Goal: Task Accomplishment & Management: Manage account settings

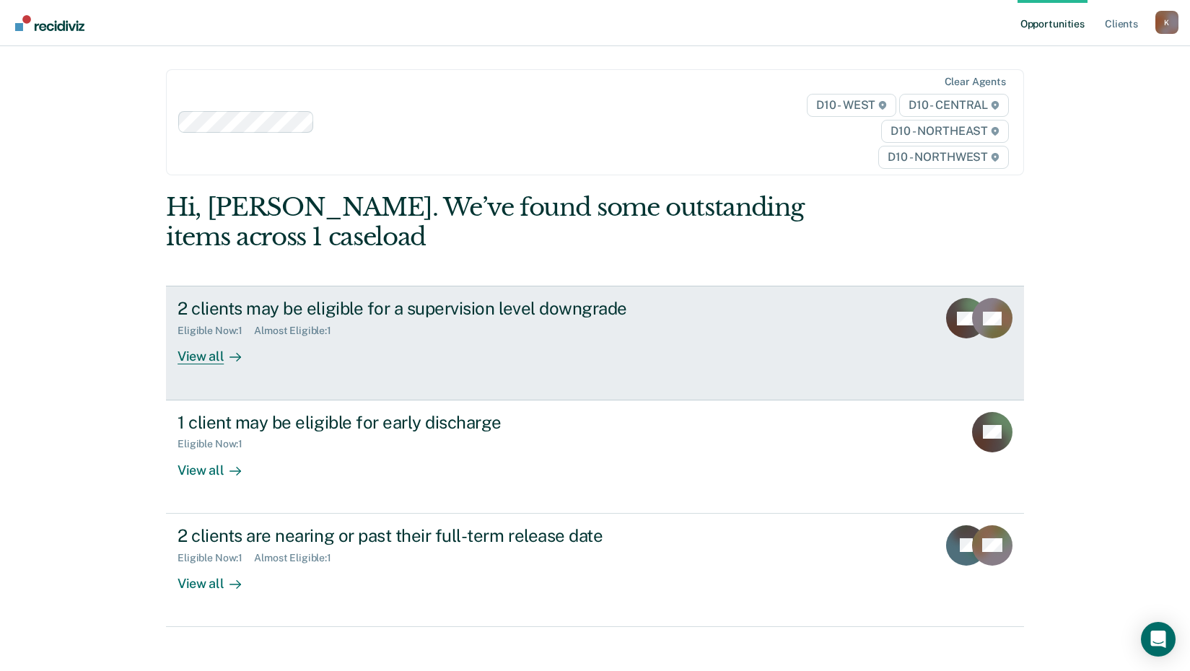
click at [204, 357] on div "View all" at bounding box center [218, 351] width 81 height 28
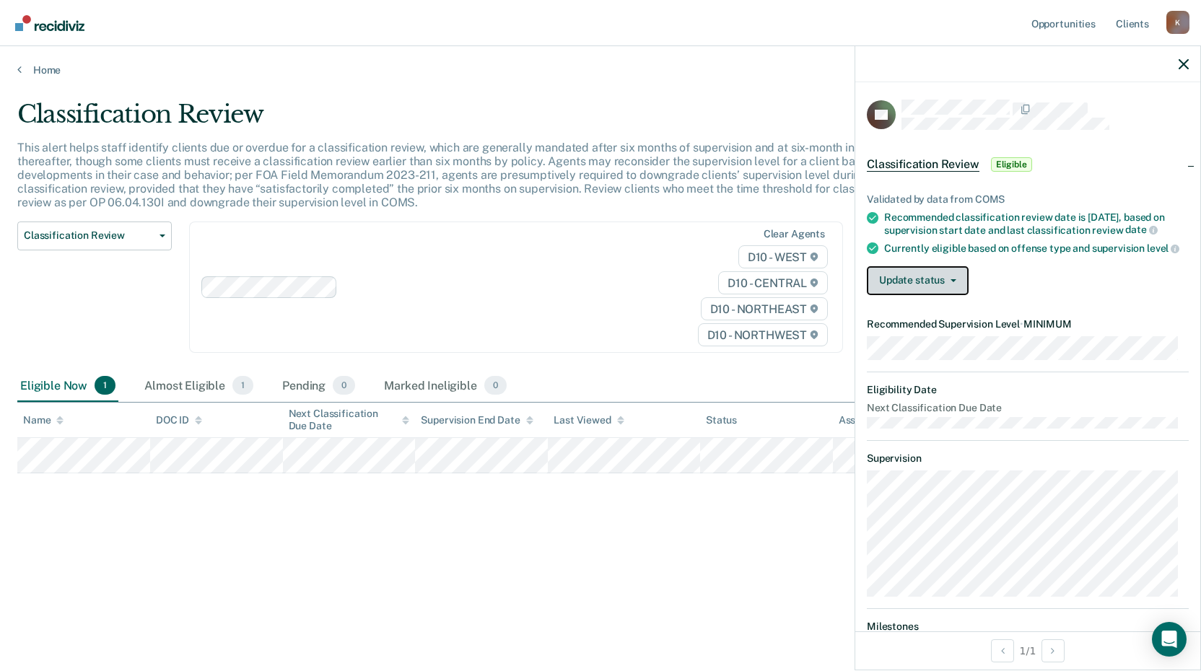
click at [952, 287] on button "Update status" at bounding box center [918, 280] width 102 height 29
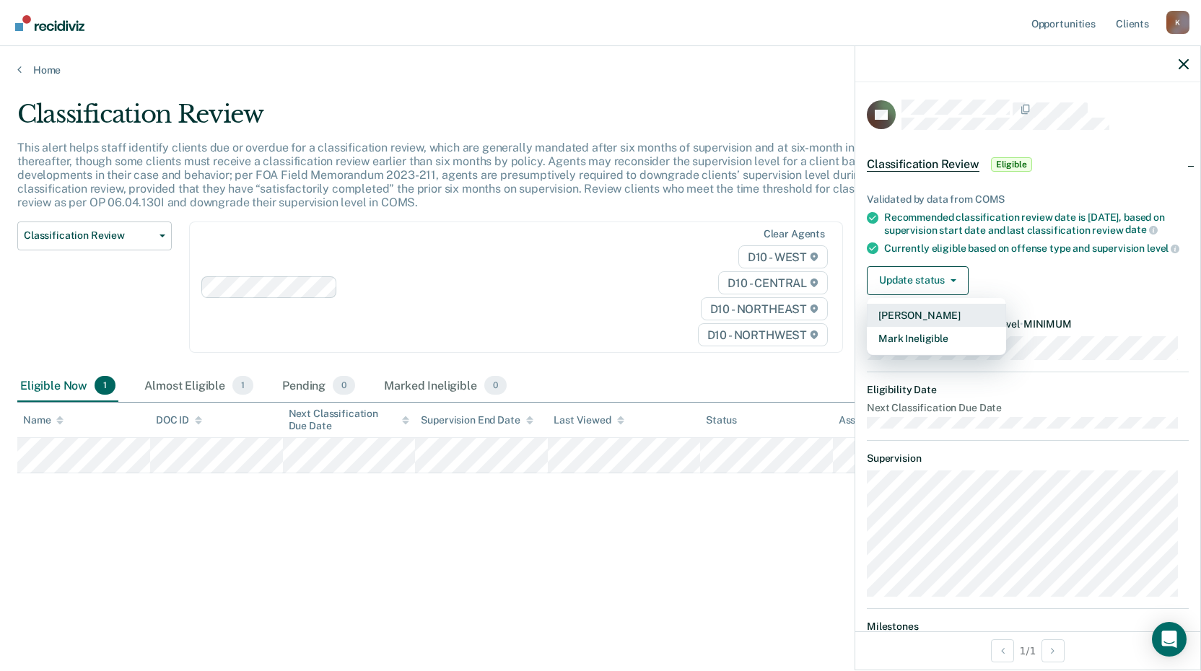
click at [955, 318] on button "[PERSON_NAME]" at bounding box center [936, 315] width 139 height 23
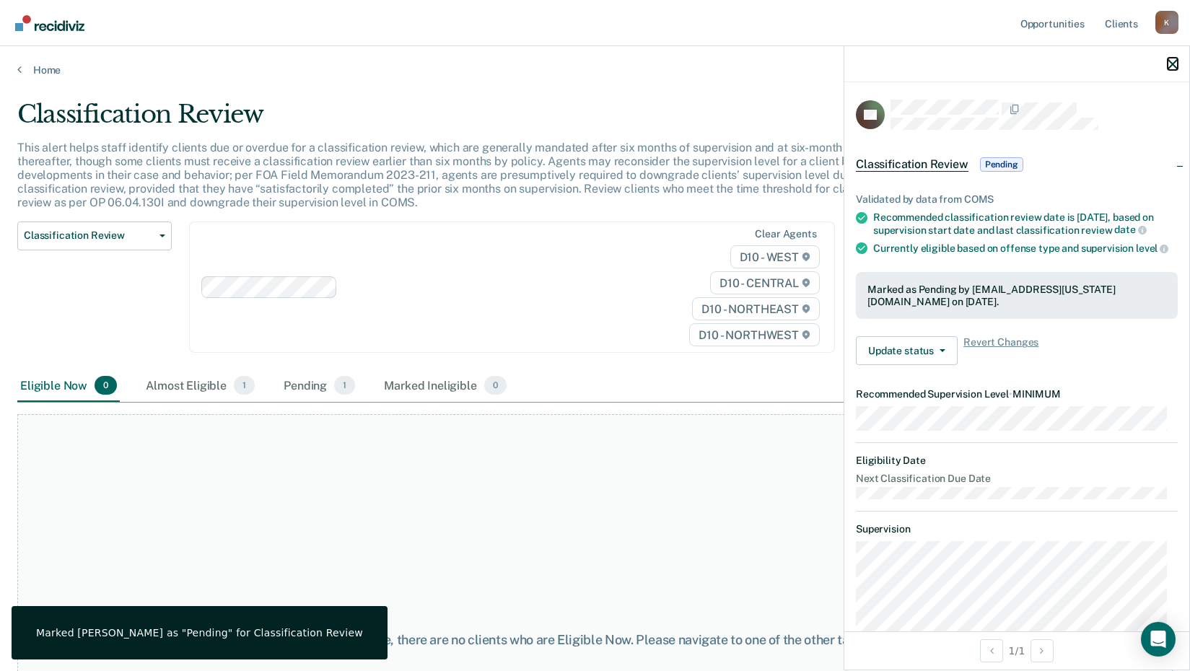
click at [1176, 69] on icon "button" at bounding box center [1173, 64] width 10 height 10
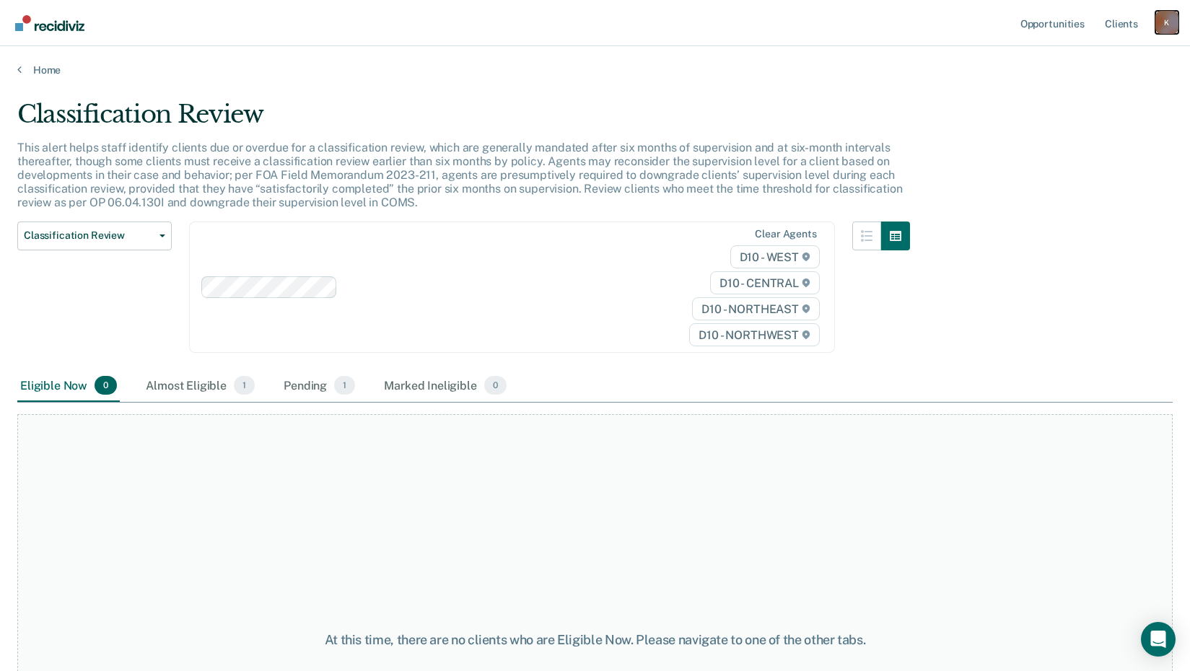
click at [1166, 29] on div "K" at bounding box center [1167, 22] width 23 height 23
click at [806, 103] on div "Classification Review" at bounding box center [463, 120] width 893 height 41
click at [51, 74] on link "Home" at bounding box center [595, 70] width 1156 height 13
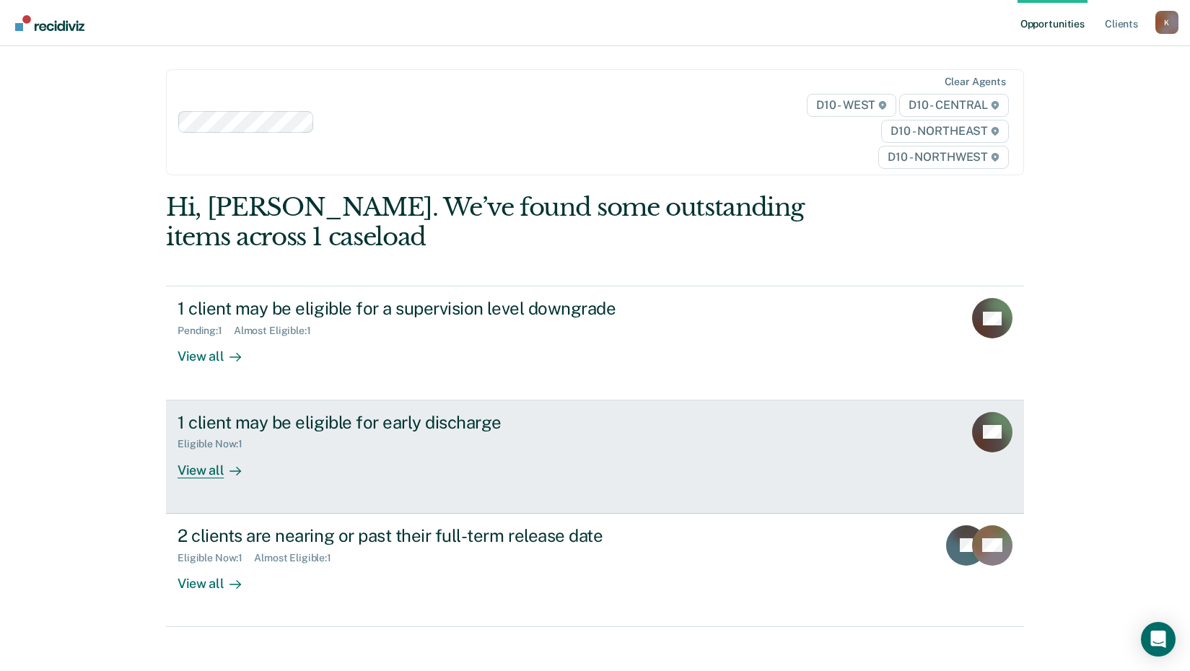
click at [393, 474] on div "1 client may be eligible for early discharge Eligible Now : 1 View all" at bounding box center [448, 445] width 541 height 66
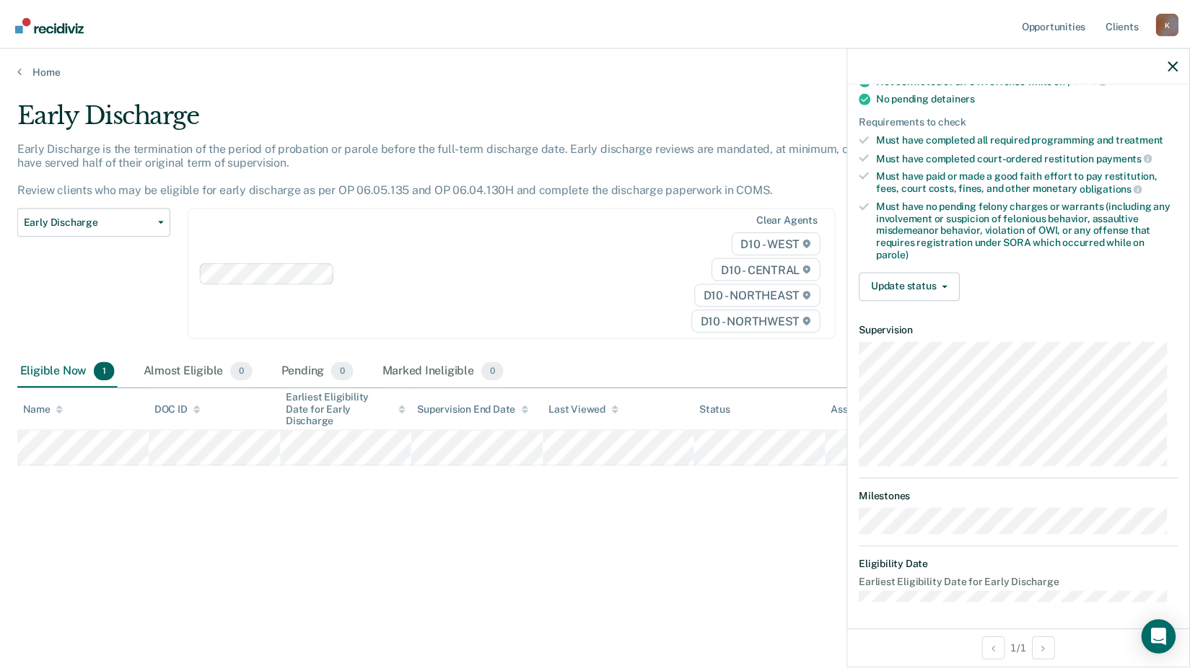
scroll to position [311, 0]
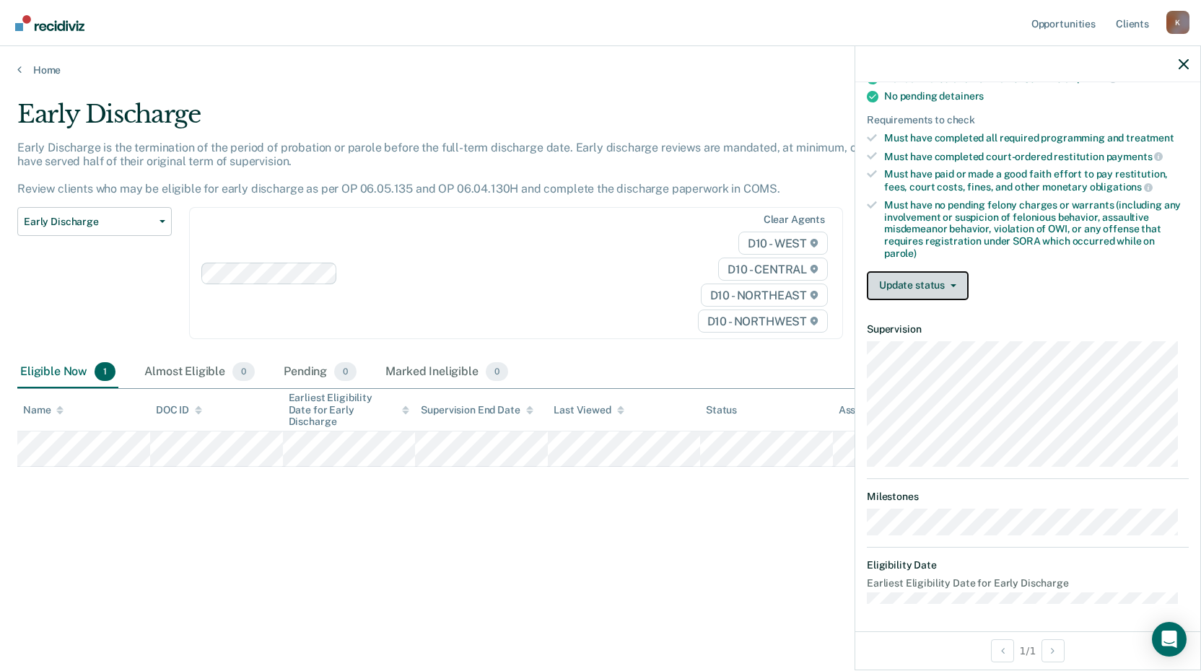
click at [935, 284] on button "Update status" at bounding box center [918, 285] width 102 height 29
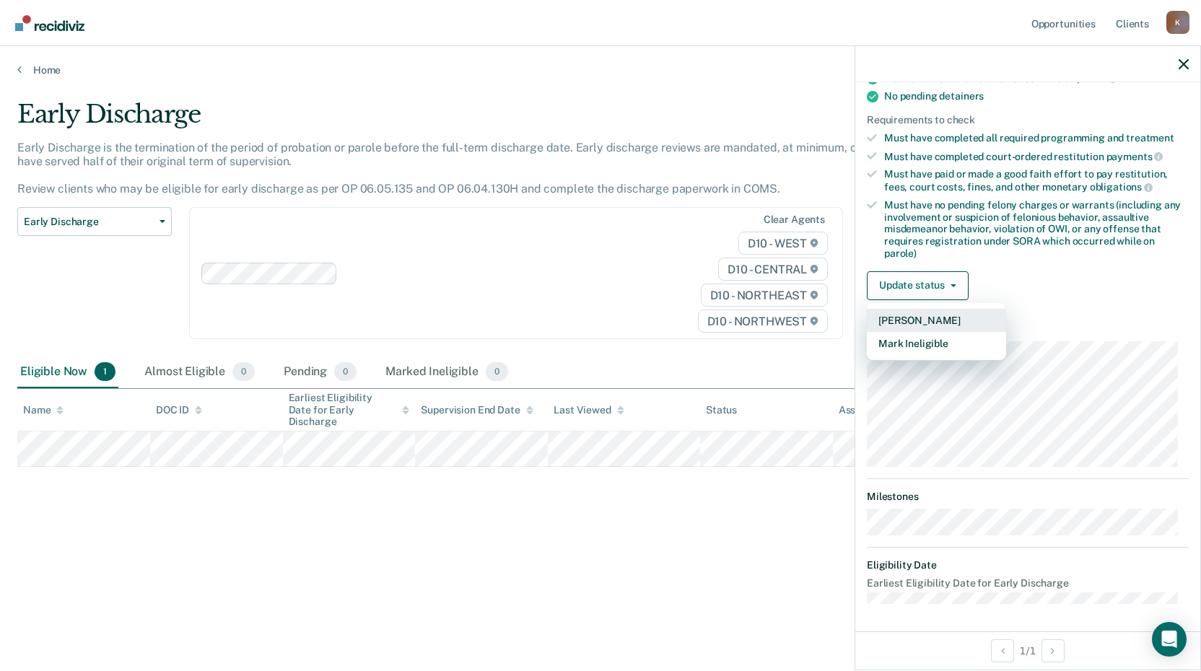
click at [935, 318] on button "[PERSON_NAME]" at bounding box center [936, 320] width 139 height 23
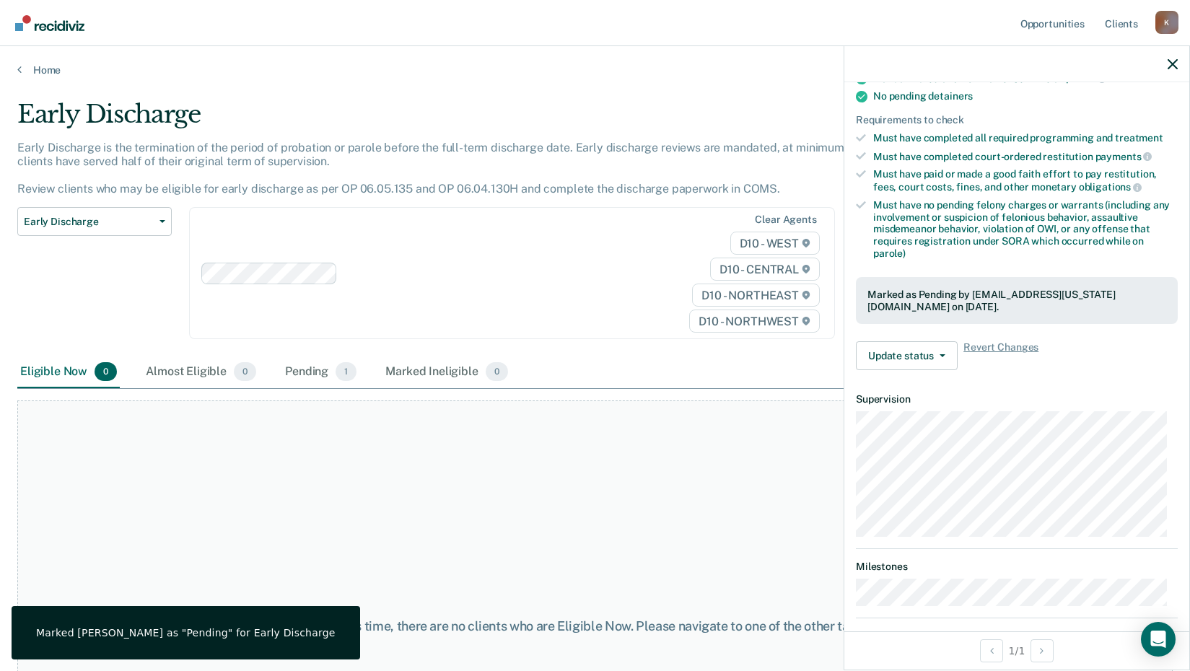
click at [509, 296] on div "Clear agents D10 - WEST D10 - CENTRAL D10 - NORTHEAST D10 - NORTHWEST" at bounding box center [512, 273] width 646 height 132
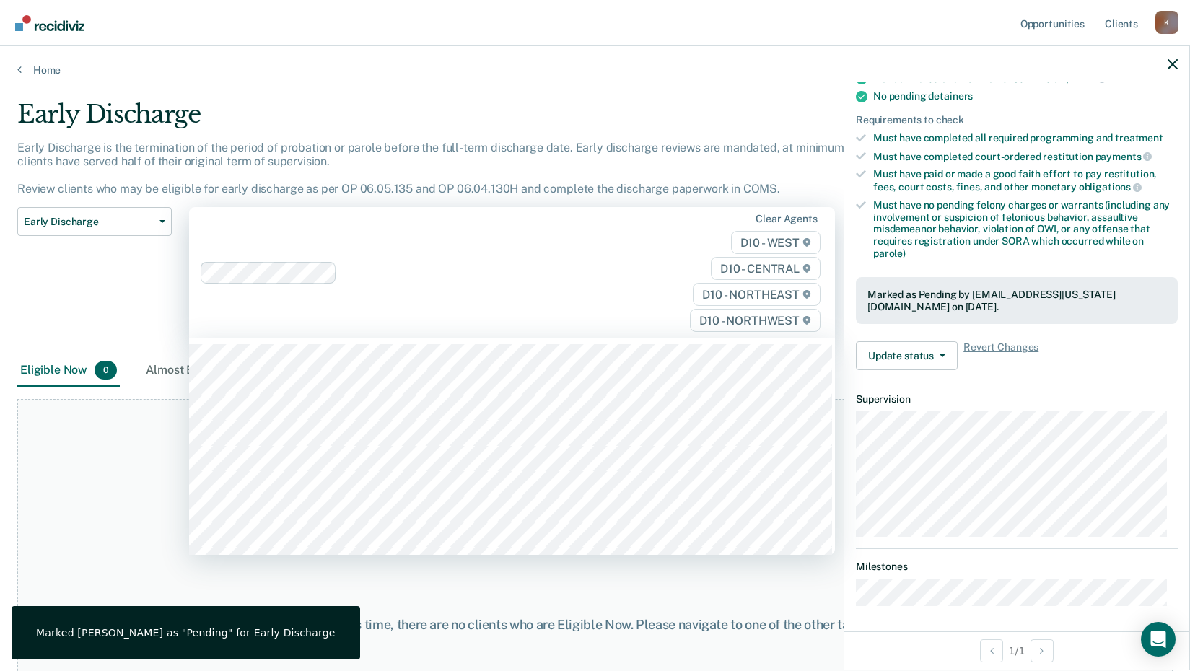
drag, startPoint x: 25, startPoint y: 522, endPoint x: 27, endPoint y: 511, distance: 11.2
click at [27, 514] on div "At this time, there are no clients who are Eligible Now. Please navigate to one…" at bounding box center [595, 625] width 1156 height 452
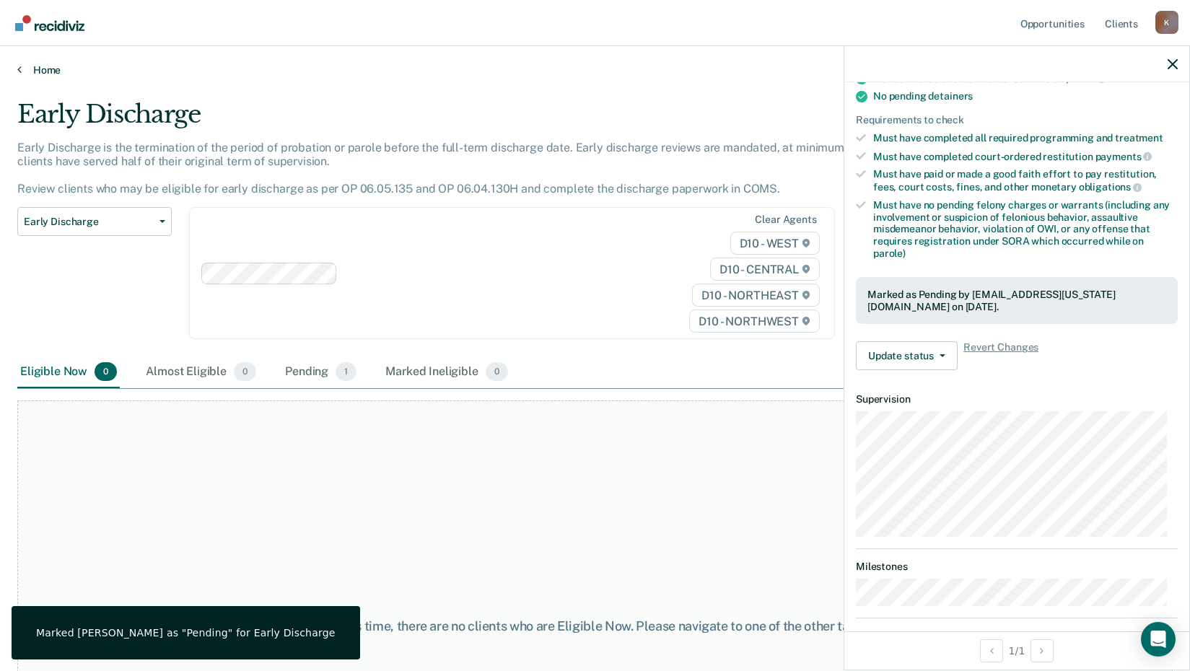
click at [43, 67] on link "Home" at bounding box center [595, 70] width 1156 height 13
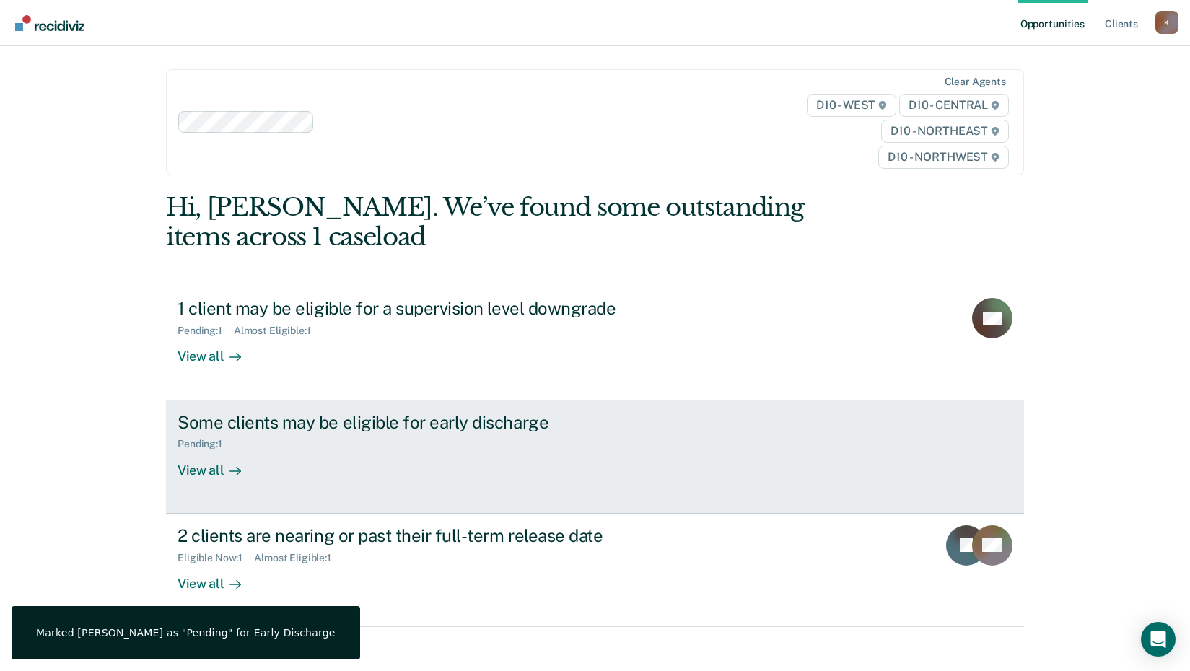
scroll to position [45, 0]
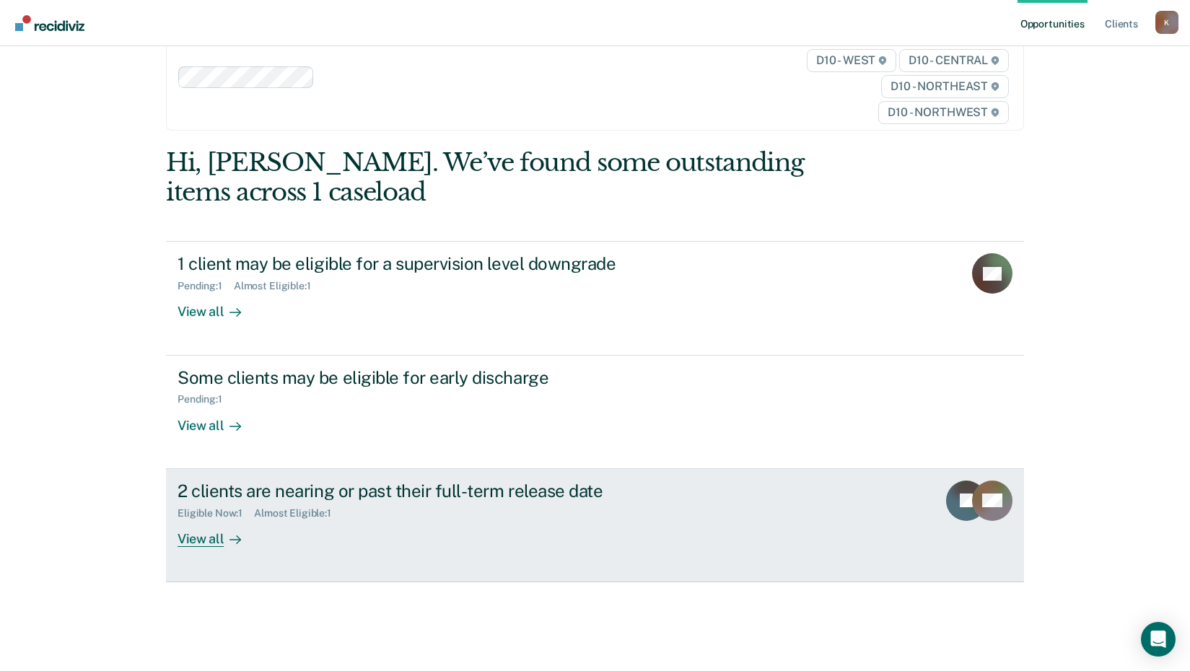
click at [415, 544] on div "2 clients are nearing or past their full-term release date Eligible Now : 1 Alm…" at bounding box center [448, 514] width 541 height 66
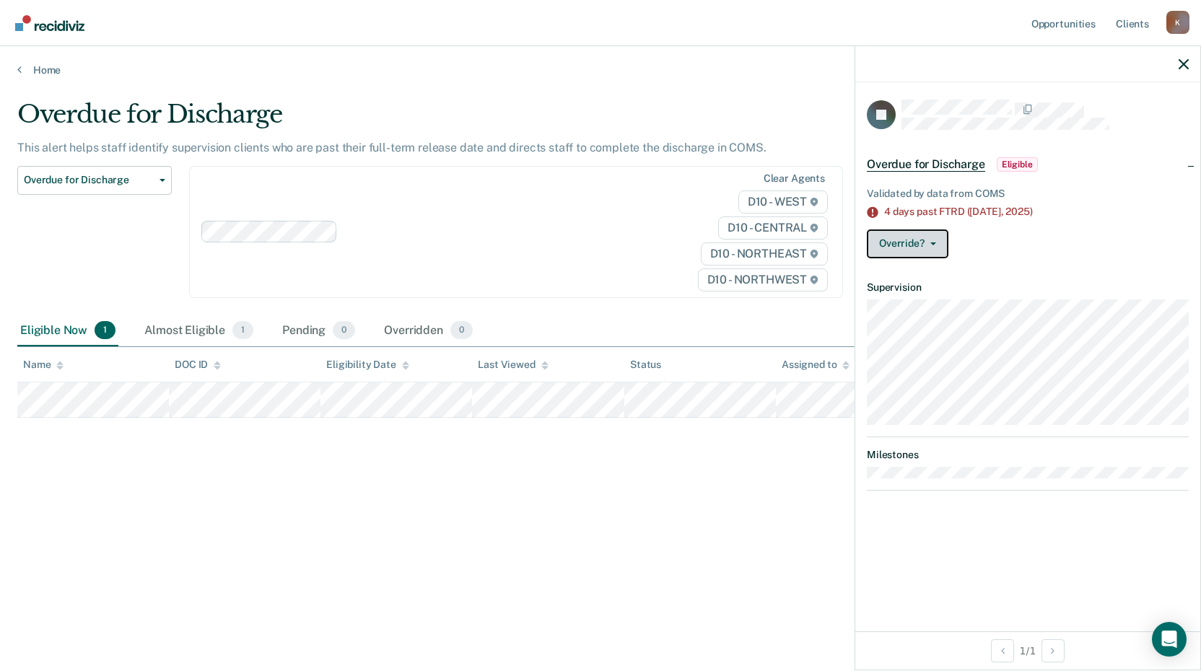
click at [930, 246] on button "Override?" at bounding box center [908, 244] width 82 height 29
click at [1105, 248] on div "Override? [PERSON_NAME] Mark Overridden" at bounding box center [1028, 244] width 322 height 29
click at [922, 243] on button "Override?" at bounding box center [908, 244] width 82 height 29
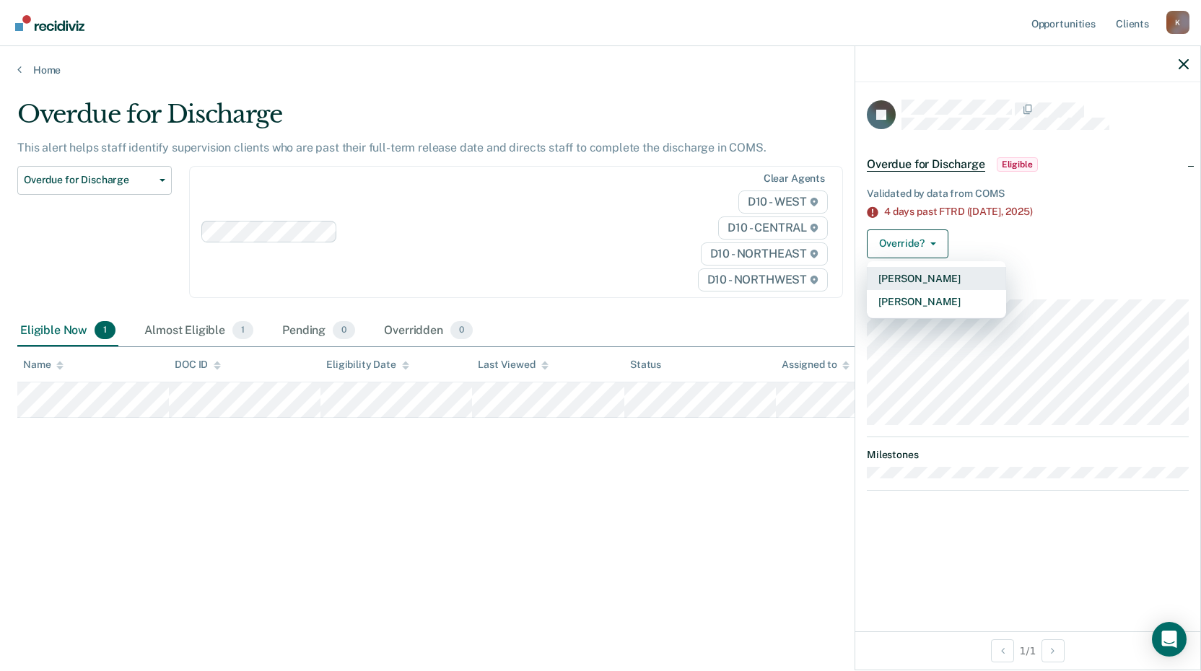
drag, startPoint x: 916, startPoint y: 282, endPoint x: 853, endPoint y: 299, distance: 65.2
click at [916, 281] on button "[PERSON_NAME]" at bounding box center [936, 278] width 139 height 23
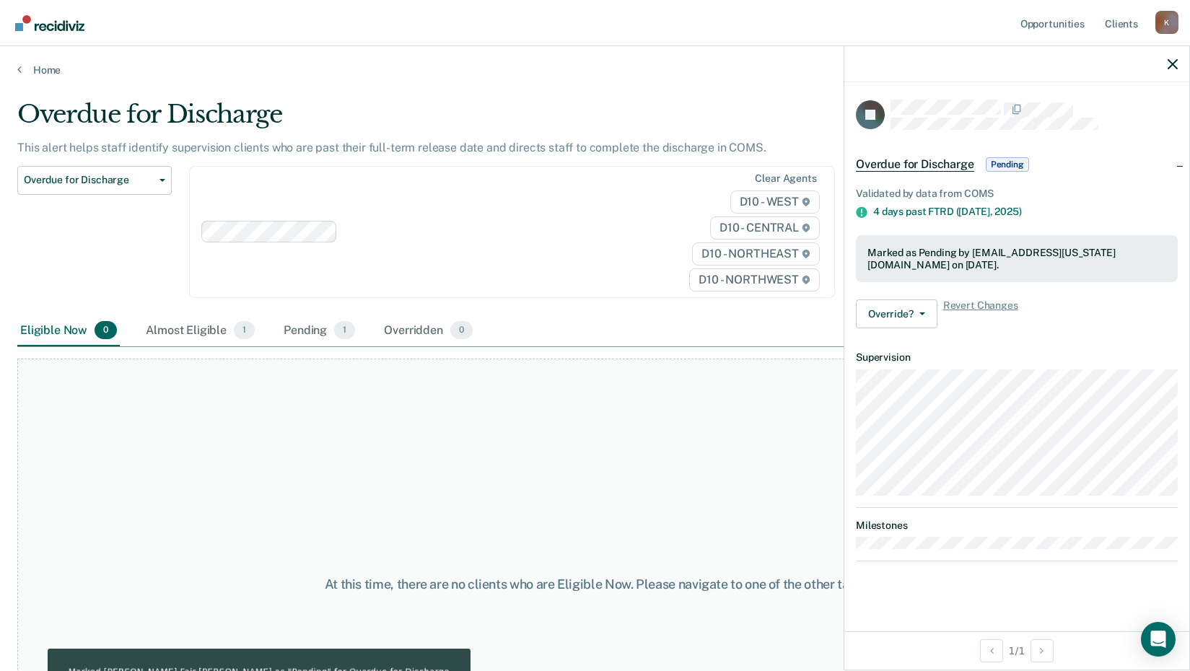
click at [599, 233] on div at bounding box center [490, 232] width 292 height 17
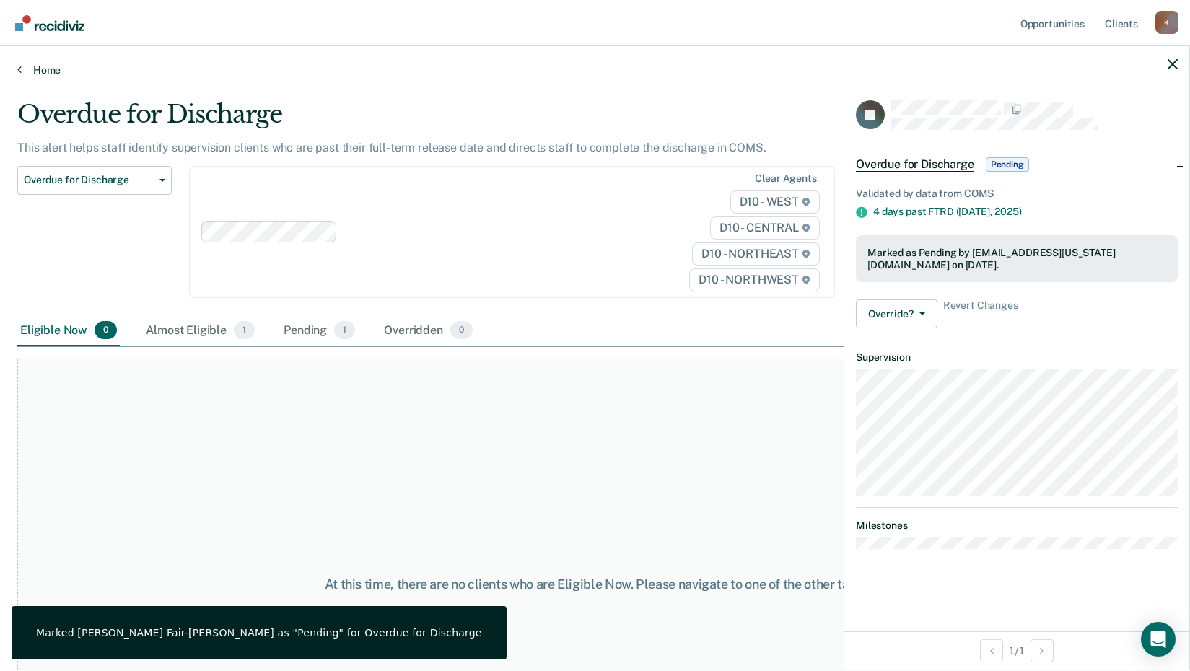
click at [45, 72] on link "Home" at bounding box center [595, 70] width 1156 height 13
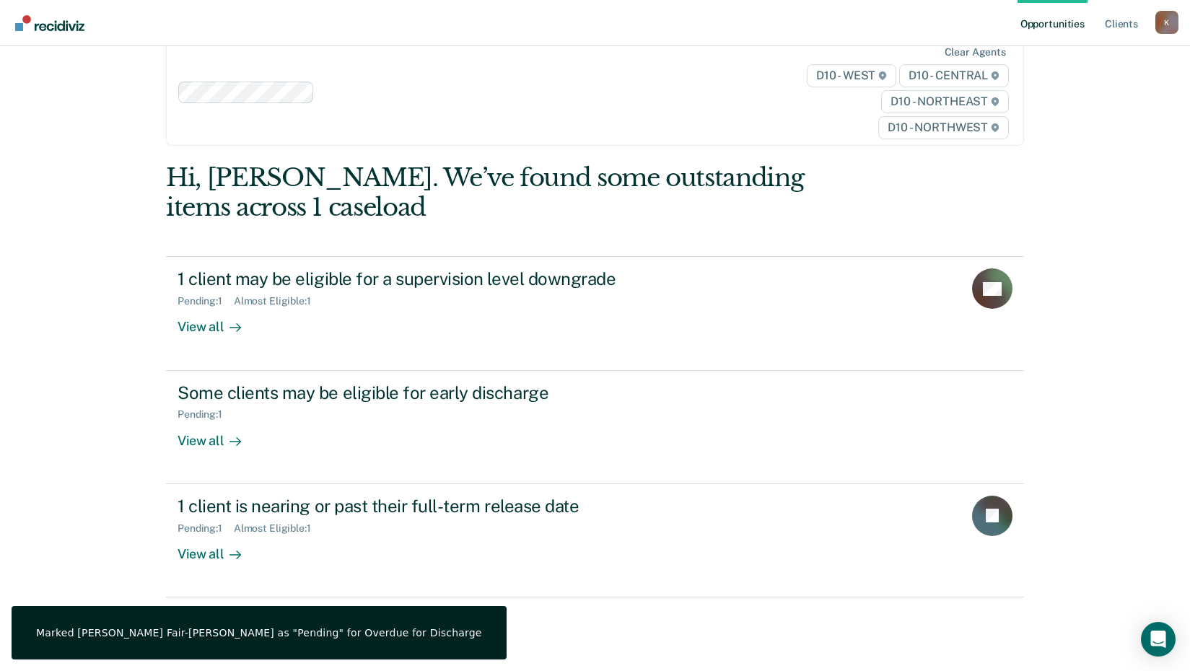
scroll to position [45, 0]
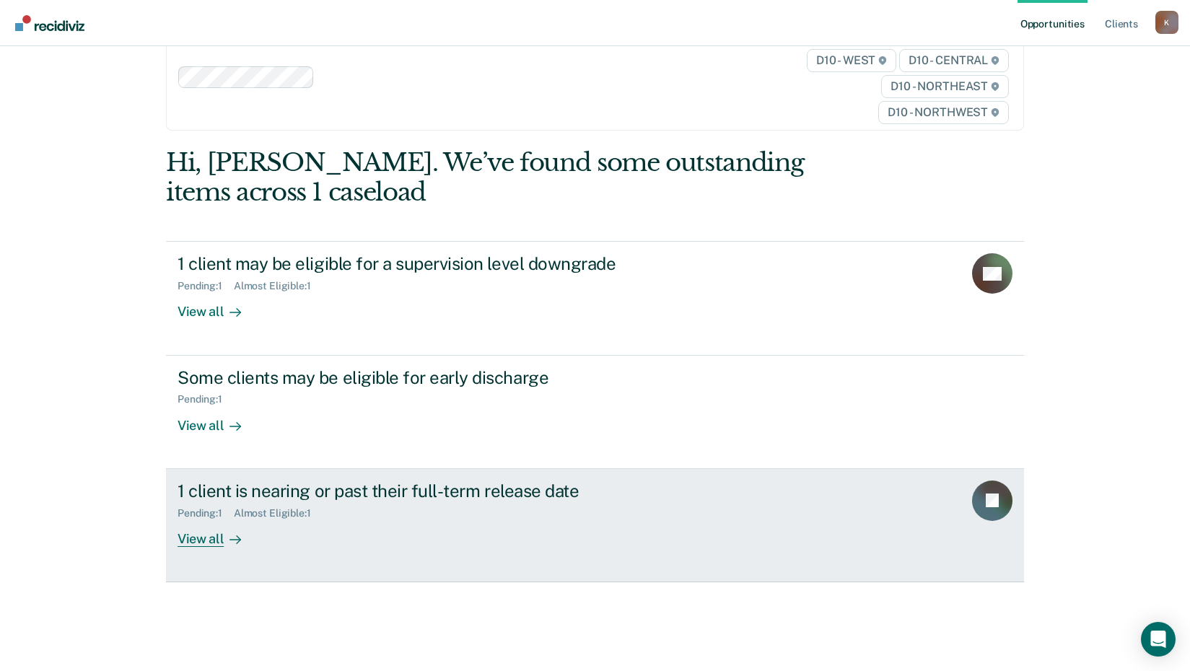
click at [186, 542] on div "View all" at bounding box center [218, 533] width 81 height 28
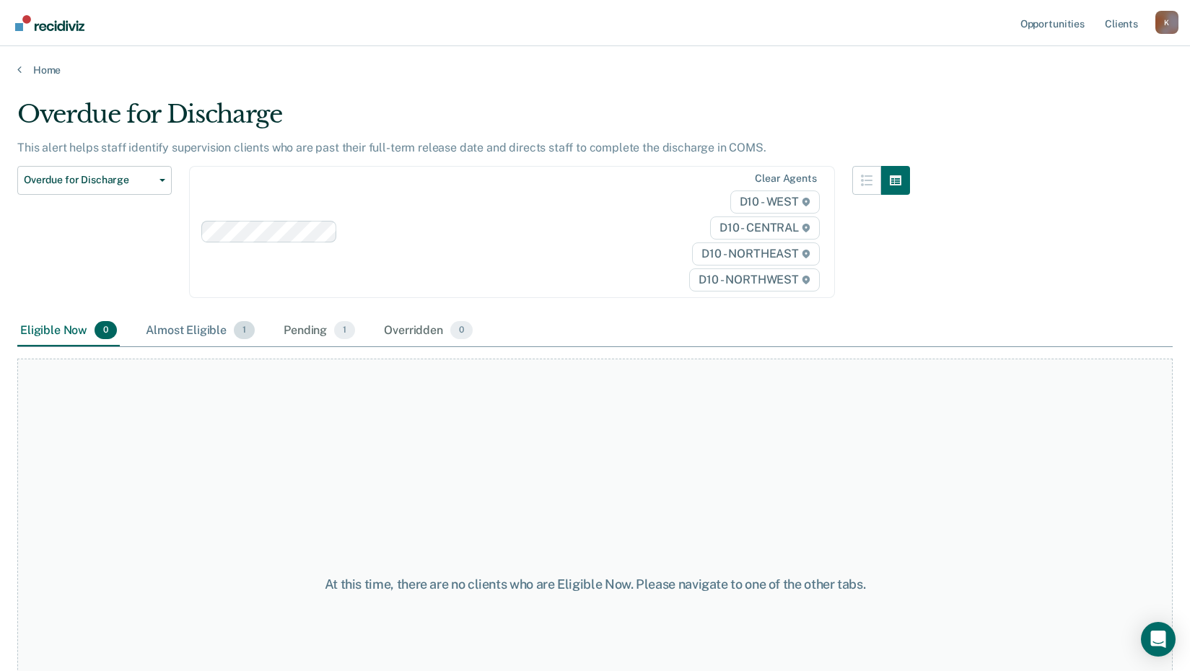
click at [191, 335] on div "Almost Eligible 1" at bounding box center [200, 331] width 115 height 32
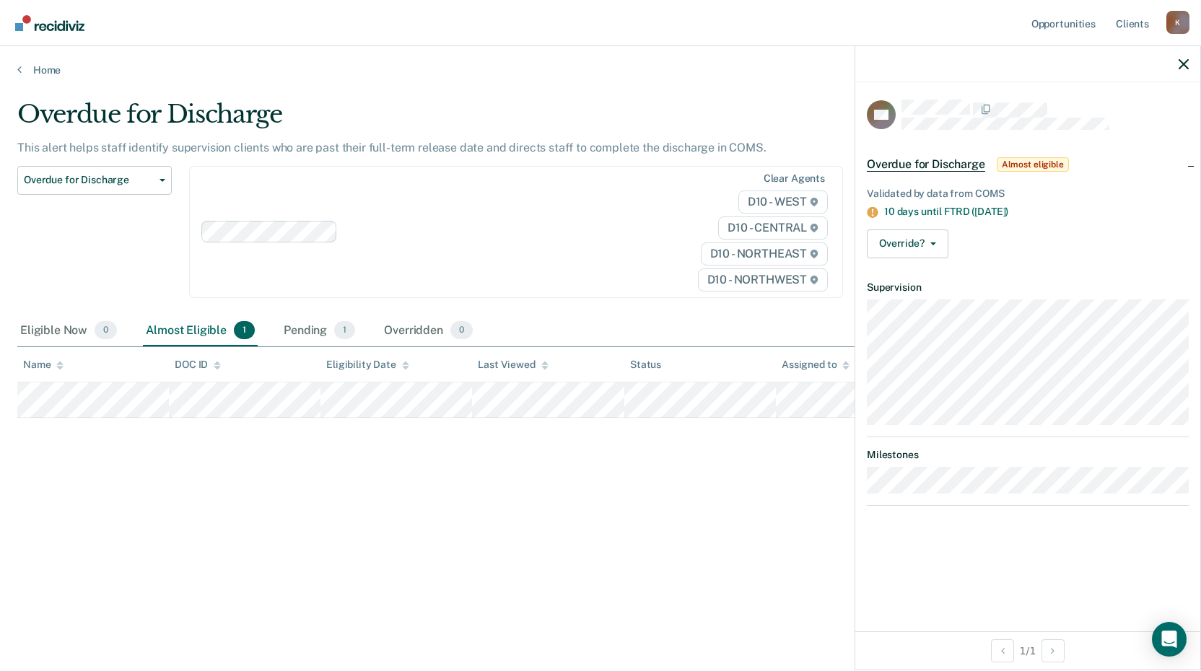
click at [587, 547] on div "Overdue for Discharge This alert helps staff identify supervision clients who a…" at bounding box center [600, 331] width 1167 height 463
click at [598, 540] on div "Overdue for Discharge This alert helps staff identify supervision clients who a…" at bounding box center [600, 331] width 1167 height 463
click at [1183, 66] on icon "button" at bounding box center [1184, 64] width 10 height 10
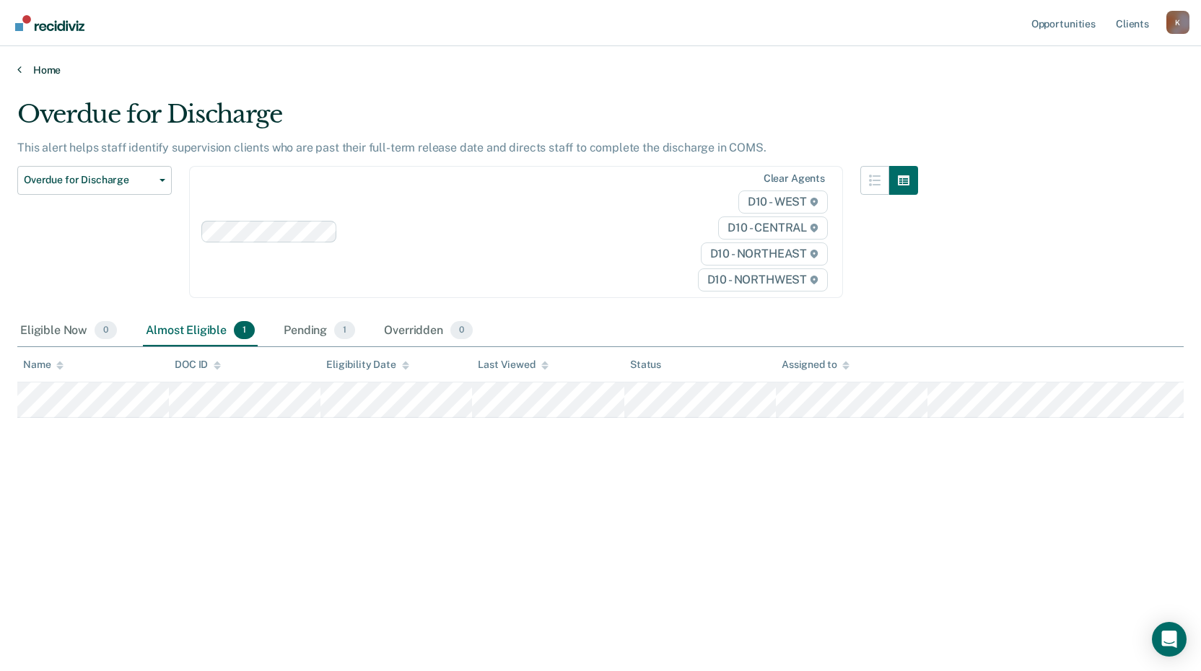
click at [44, 71] on link "Home" at bounding box center [600, 70] width 1167 height 13
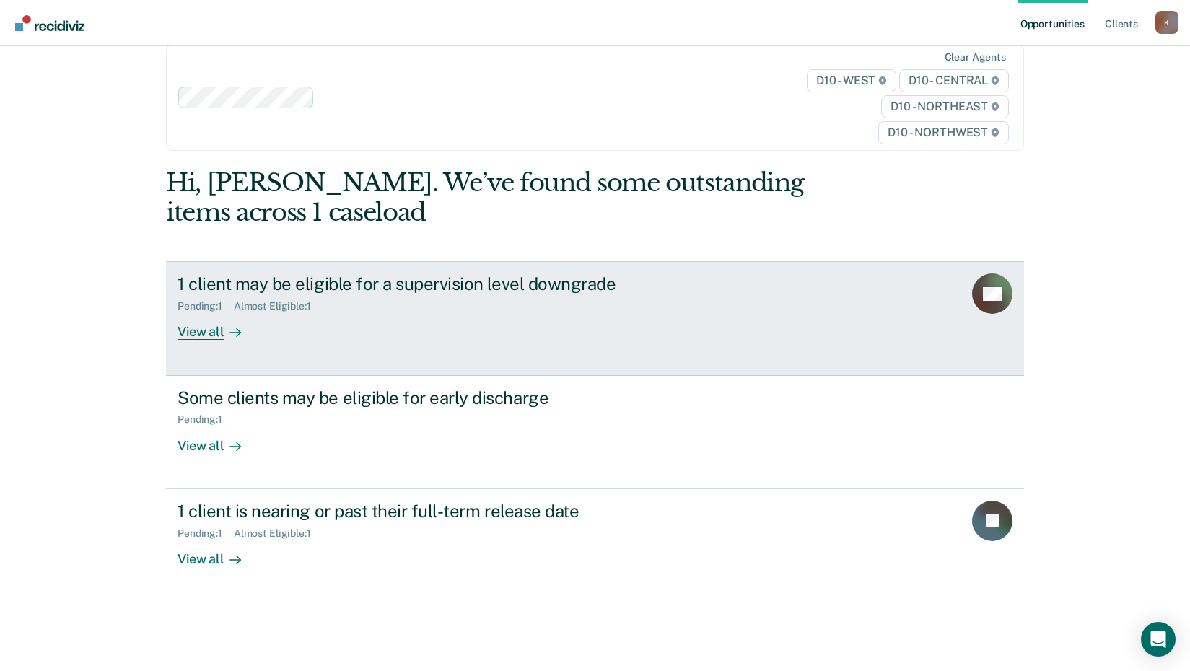
scroll to position [45, 0]
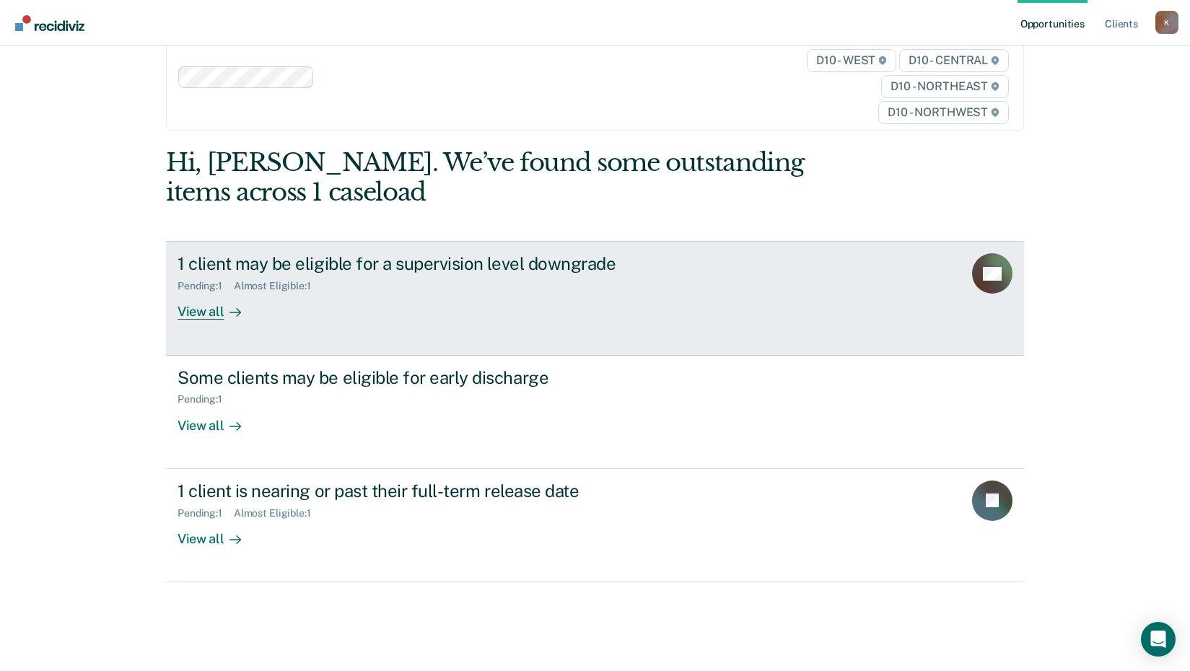
click at [352, 295] on div "1 client may be eligible for a supervision level downgrade Pending : 1 Almost E…" at bounding box center [448, 286] width 541 height 66
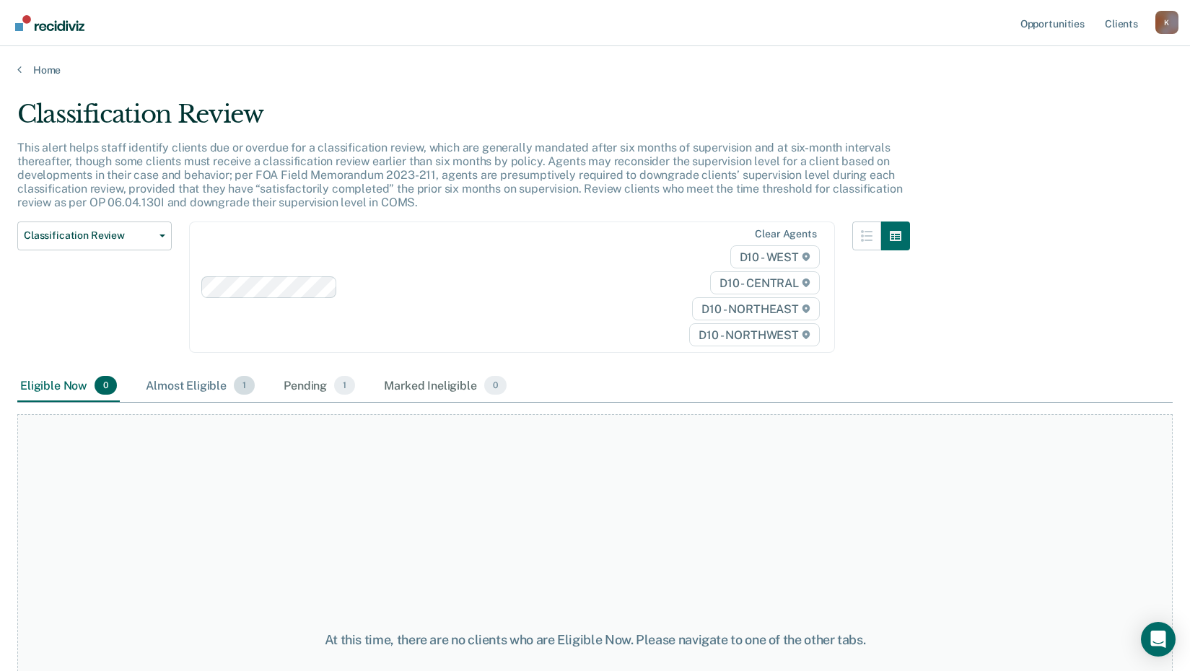
click at [183, 388] on div "Almost Eligible 1" at bounding box center [200, 386] width 115 height 32
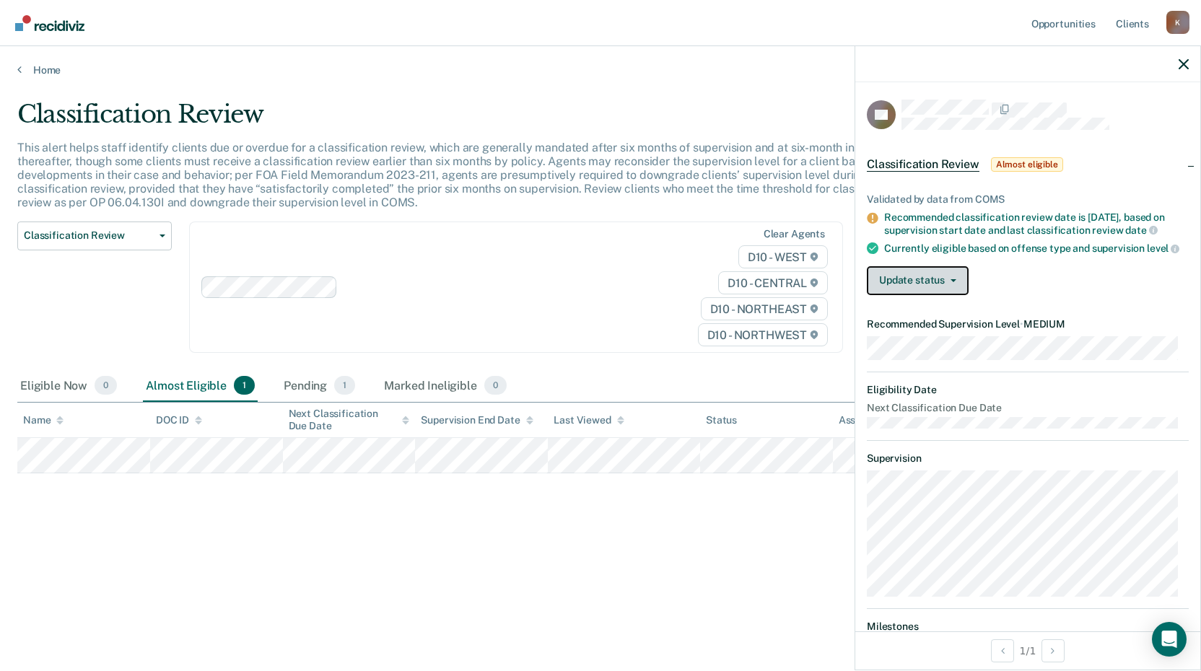
click at [946, 295] on button "Update status" at bounding box center [918, 280] width 102 height 29
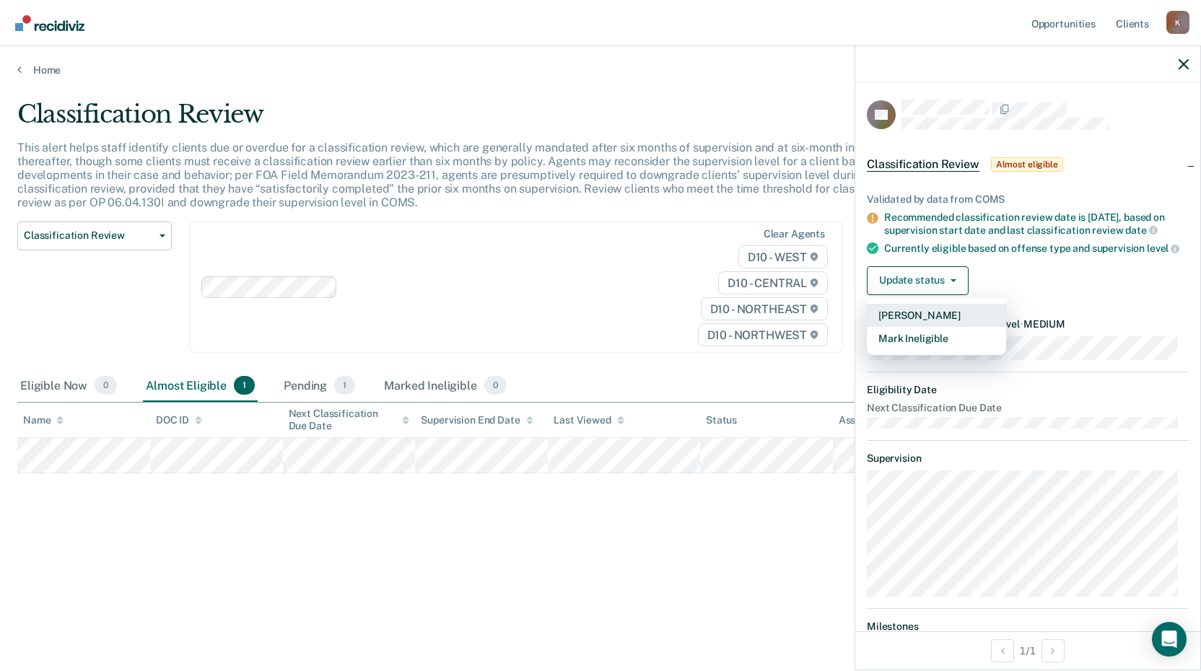
click at [952, 319] on button "[PERSON_NAME]" at bounding box center [936, 315] width 139 height 23
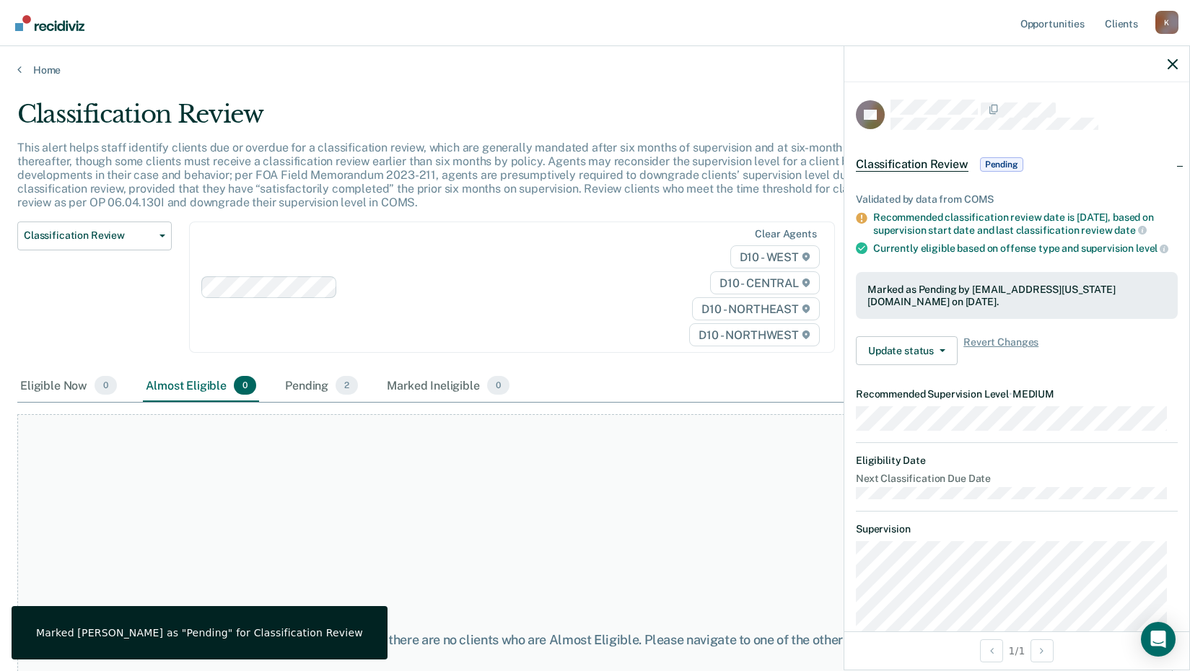
click at [479, 517] on div "At this time, there are no clients who are Almost Eligible. Please navigate to …" at bounding box center [595, 640] width 1156 height 452
click at [47, 72] on link "Home" at bounding box center [595, 70] width 1156 height 13
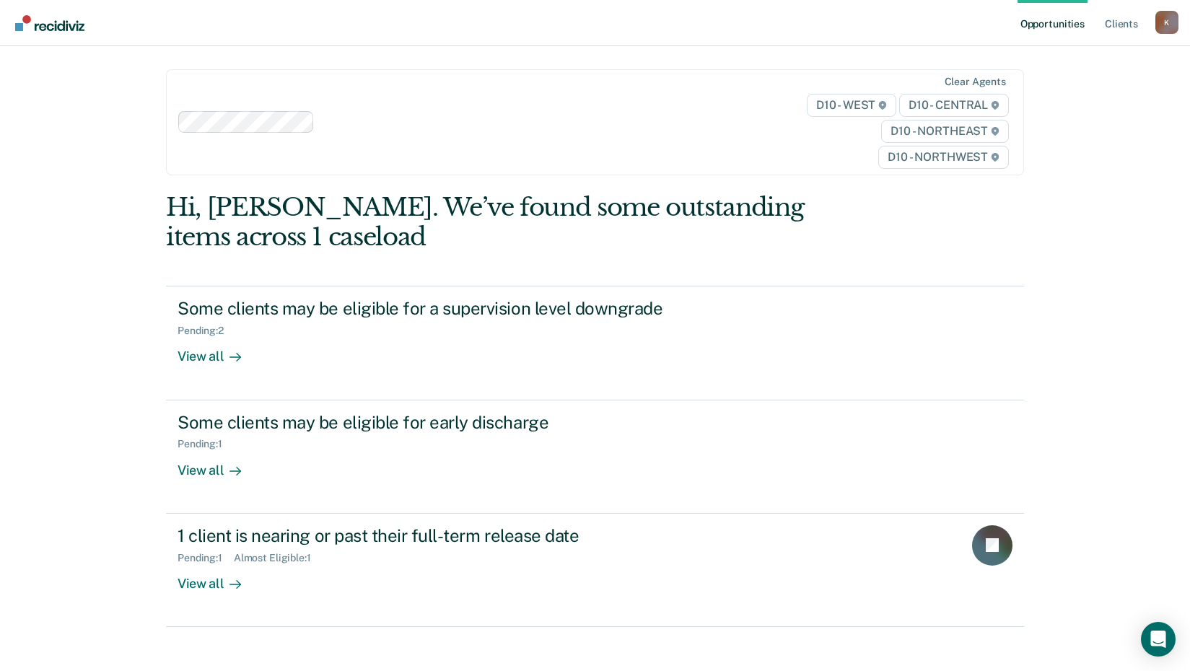
click at [110, 179] on div "Opportunities Client s [EMAIL_ADDRESS][US_STATE][DOMAIN_NAME] K Profile How it …" at bounding box center [595, 342] width 1190 height 685
click at [66, 31] on link "Main navigation" at bounding box center [51, 23] width 78 height 25
click at [1128, 20] on link "Client s" at bounding box center [1121, 23] width 39 height 46
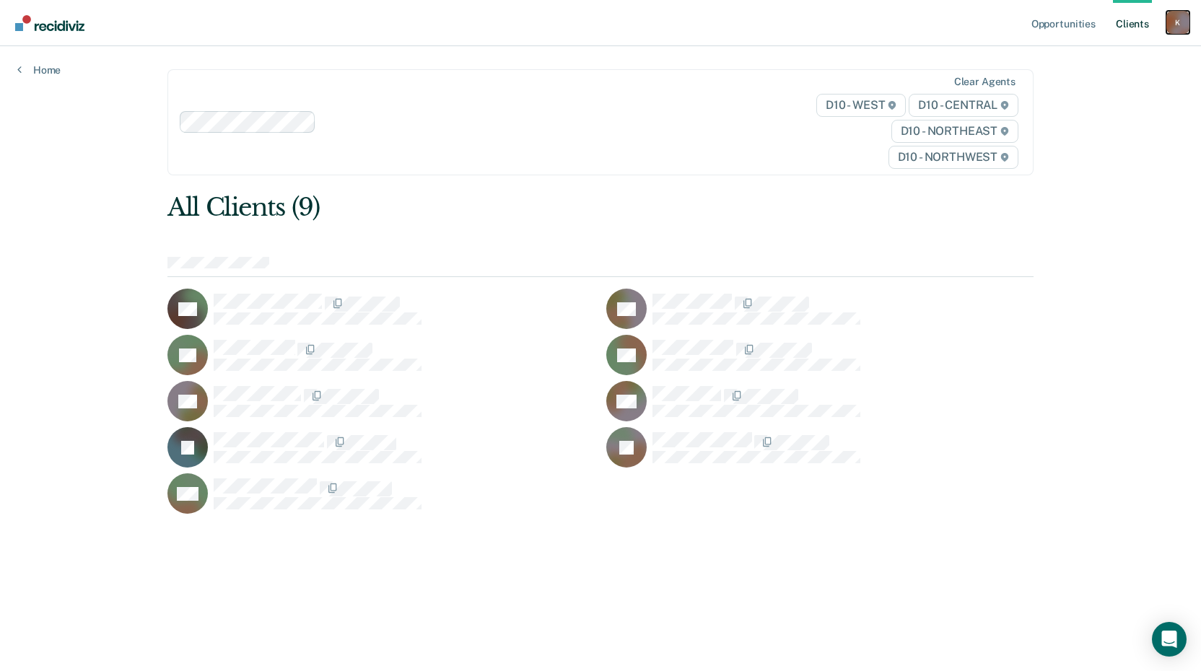
click at [1177, 27] on div "K" at bounding box center [1178, 22] width 23 height 23
click at [1071, 62] on link "Profile" at bounding box center [1120, 59] width 116 height 12
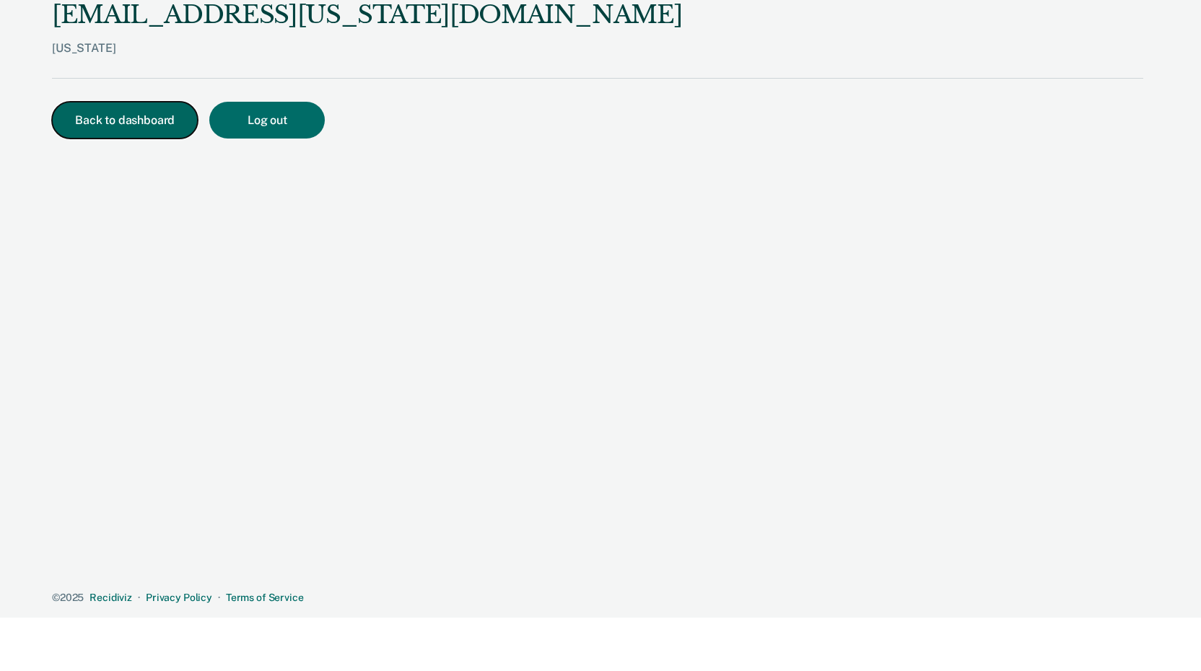
click at [159, 129] on button "Back to dashboard" at bounding box center [125, 120] width 146 height 37
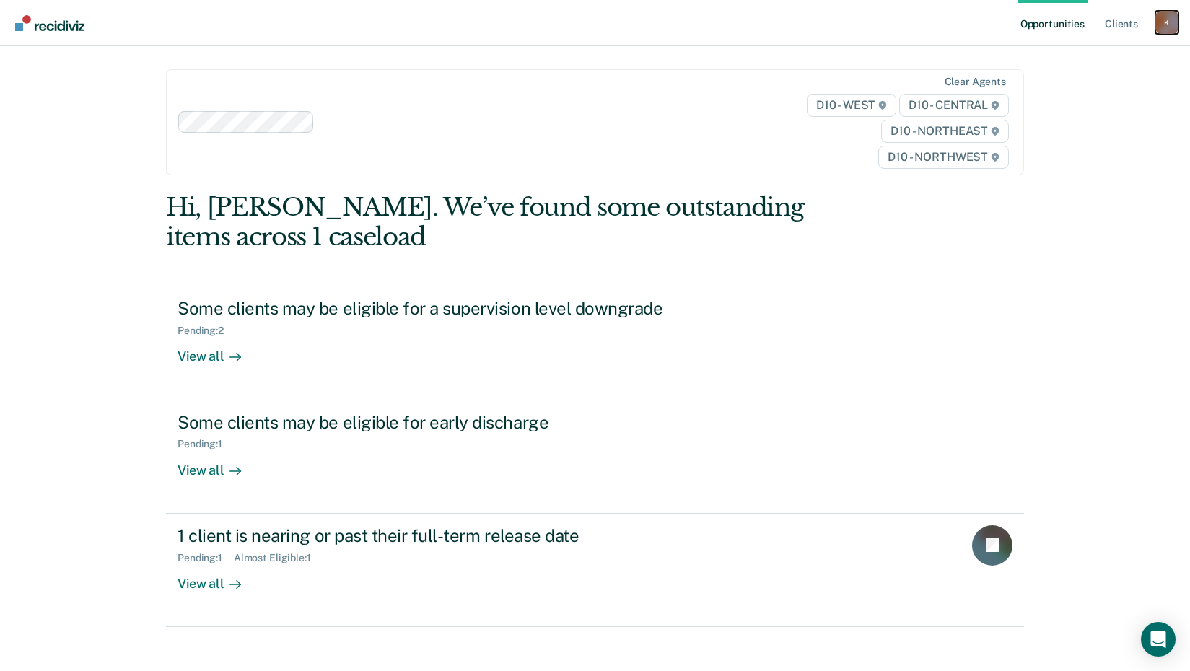
click at [1169, 20] on div "K" at bounding box center [1167, 22] width 23 height 23
click at [1076, 97] on link "Log Out" at bounding box center [1109, 95] width 116 height 12
